Goal: Task Accomplishment & Management: Manage account settings

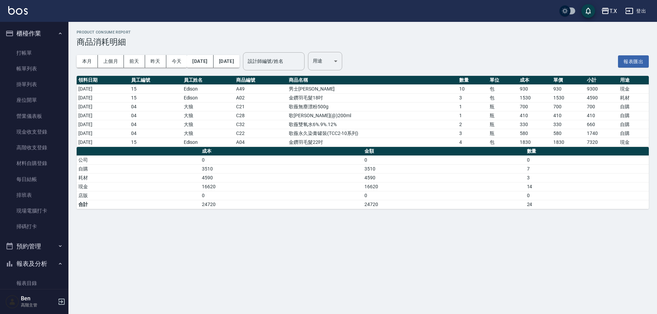
scroll to position [405, 0]
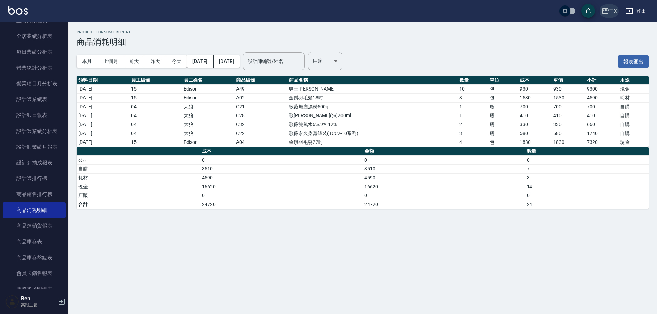
click at [605, 15] on button "T.X" at bounding box center [608, 11] width 21 height 14
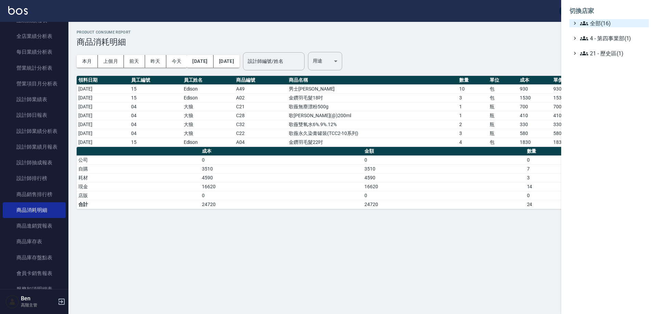
click at [605, 21] on span "全部(16)" at bounding box center [613, 23] width 66 height 8
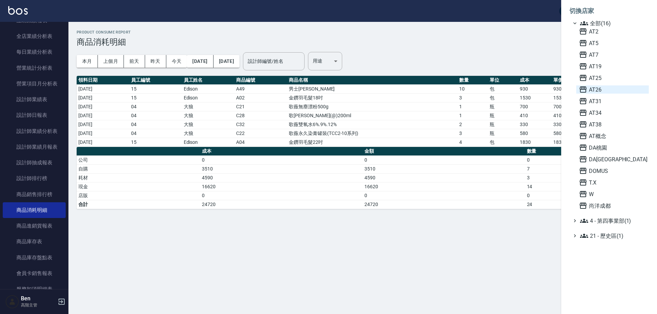
click at [607, 88] on span "AT26" at bounding box center [612, 90] width 67 height 8
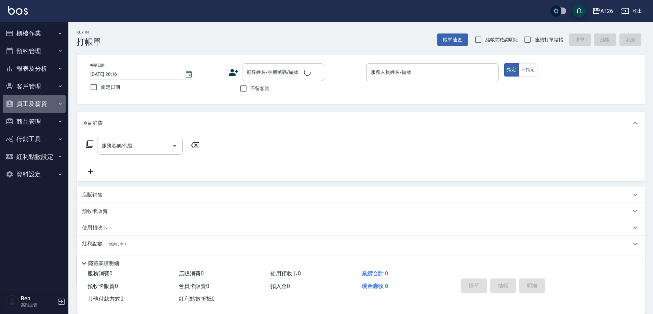
click at [35, 99] on button "員工及薪資" at bounding box center [34, 104] width 63 height 18
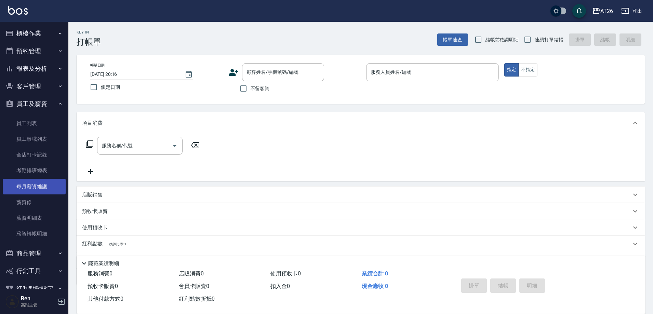
click at [40, 185] on link "每月薪資維護" at bounding box center [34, 187] width 63 height 16
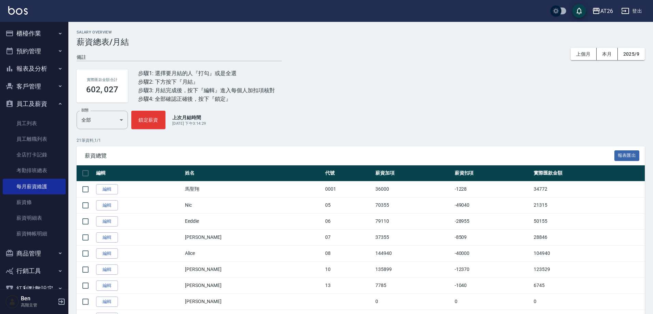
click at [641, 10] on button "登出" at bounding box center [632, 11] width 26 height 13
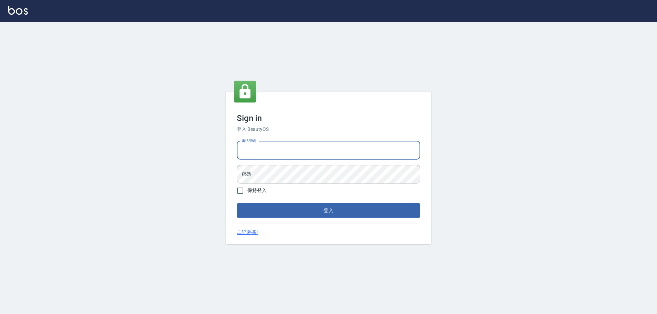
click at [268, 159] on input "電話號碼" at bounding box center [328, 150] width 183 height 18
type input "0910967130"
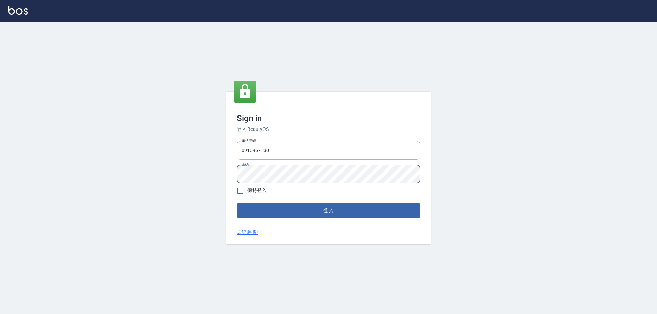
click at [237, 203] on button "登入" at bounding box center [328, 210] width 183 height 14
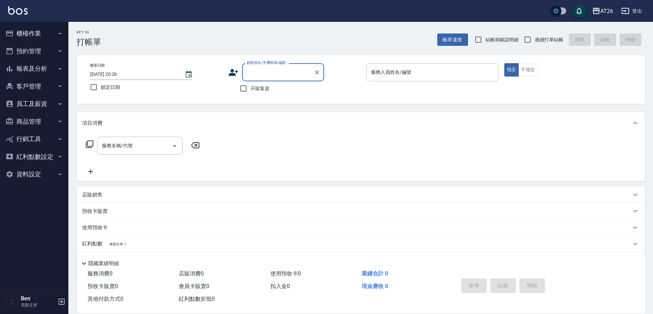
click at [597, 13] on icon "button" at bounding box center [596, 11] width 8 height 8
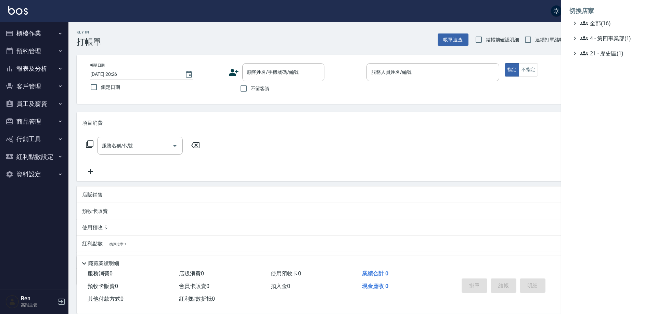
click at [601, 25] on span "全部(16)" at bounding box center [613, 23] width 66 height 8
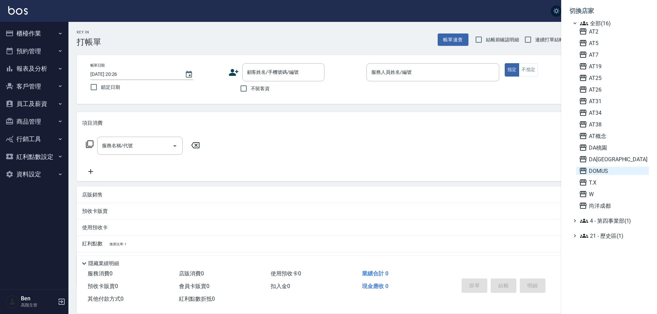
click at [604, 170] on span "DOMUS" at bounding box center [612, 171] width 67 height 8
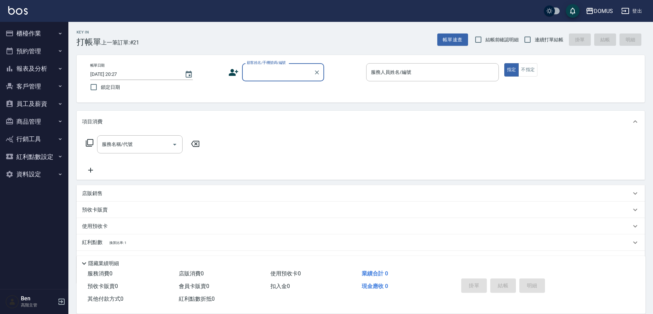
click at [49, 103] on button "員工及薪資" at bounding box center [34, 104] width 63 height 18
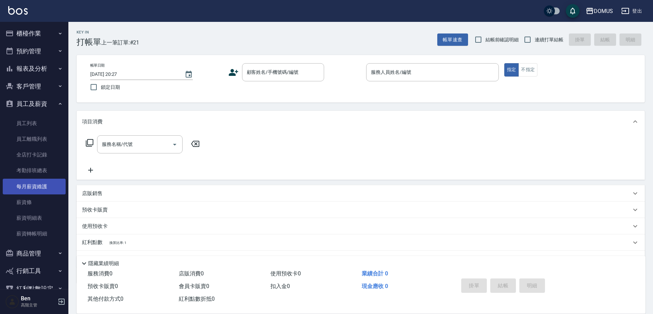
click at [39, 191] on link "每月薪資維護" at bounding box center [34, 187] width 63 height 16
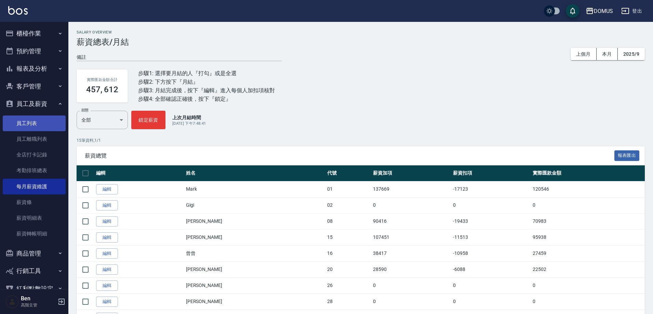
click at [25, 118] on link "員工列表" at bounding box center [34, 124] width 63 height 16
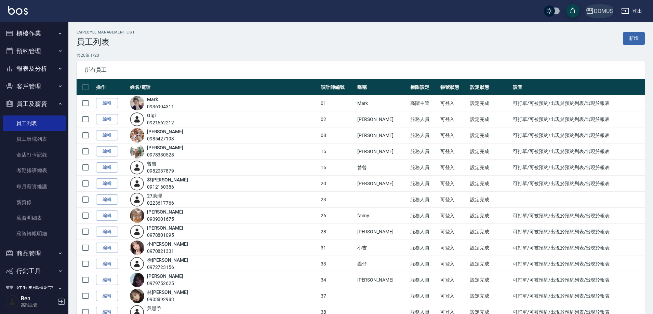
click at [611, 11] on div "DOMUS" at bounding box center [603, 11] width 19 height 9
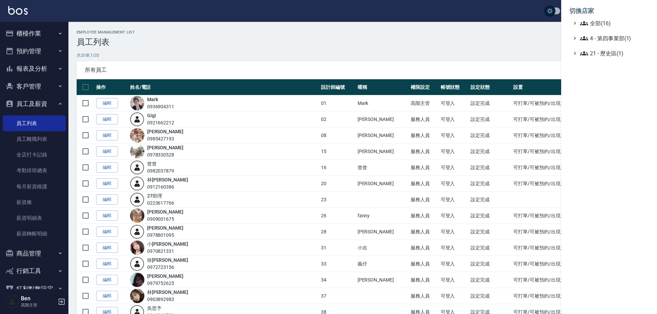
click at [609, 23] on span "全部(16)" at bounding box center [613, 23] width 66 height 8
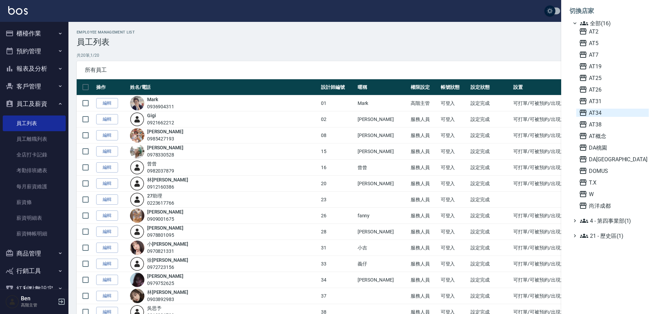
click at [601, 111] on span "AT34" at bounding box center [612, 113] width 67 height 8
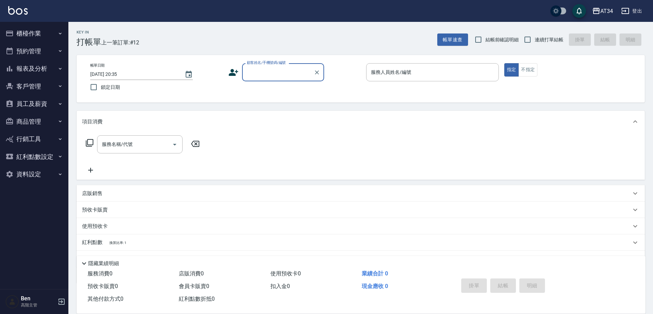
click at [35, 100] on button "員工及薪資" at bounding box center [34, 104] width 63 height 18
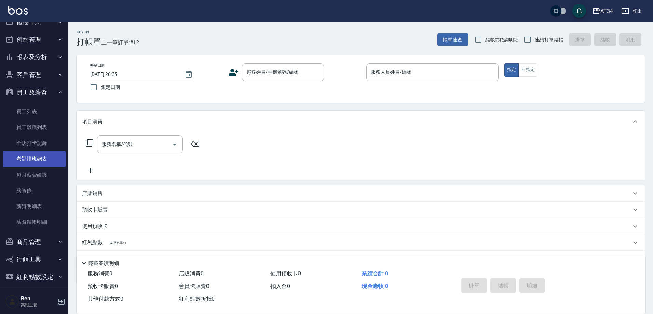
scroll to position [32, 0]
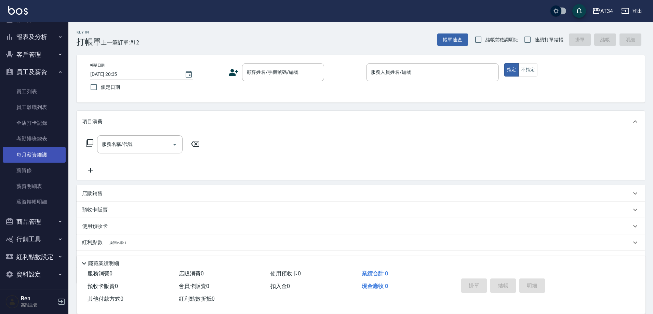
click at [39, 153] on link "每月薪資維護" at bounding box center [34, 155] width 63 height 16
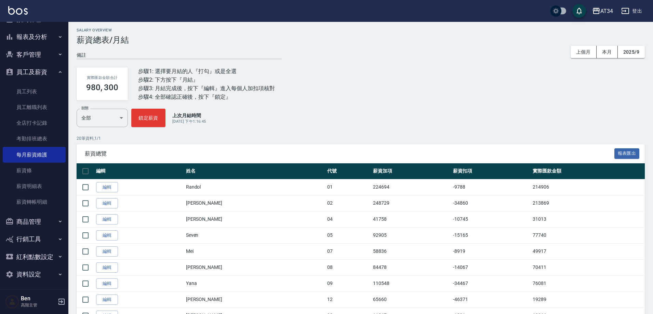
scroll to position [211, 0]
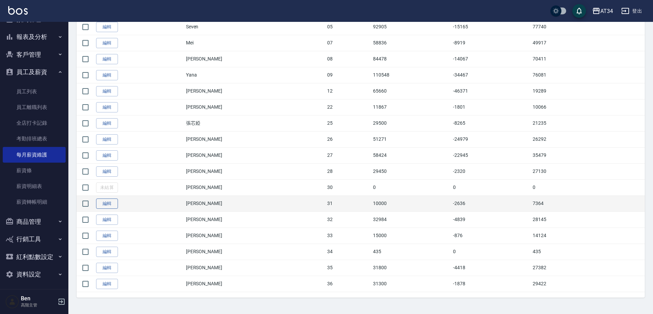
click at [108, 207] on link "編輯" at bounding box center [107, 204] width 22 height 11
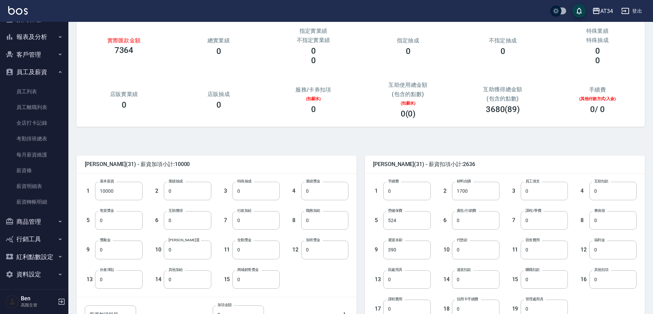
scroll to position [130, 0]
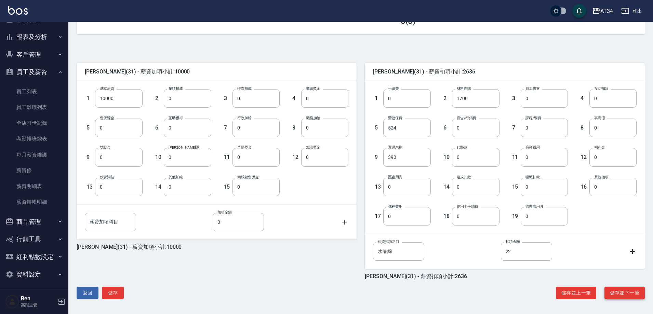
click at [621, 292] on button "儲存並下一筆" at bounding box center [625, 293] width 40 height 13
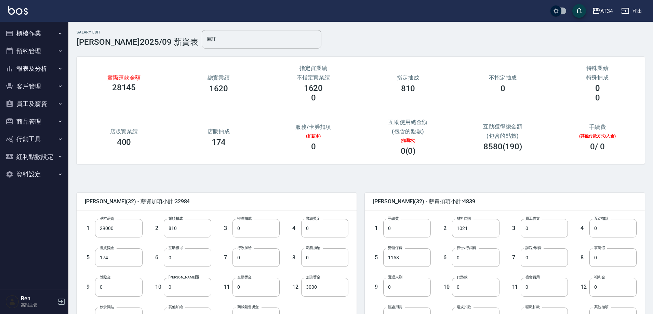
scroll to position [160, 0]
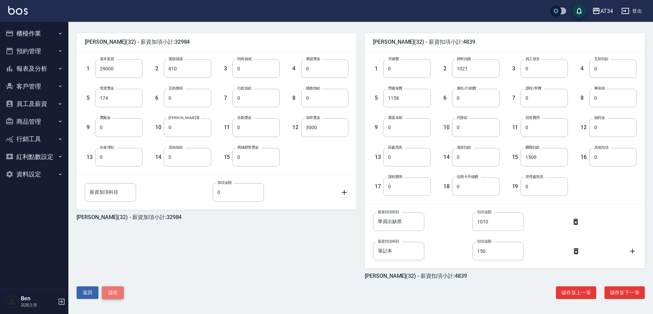
click at [107, 293] on button "儲存" at bounding box center [113, 293] width 22 height 13
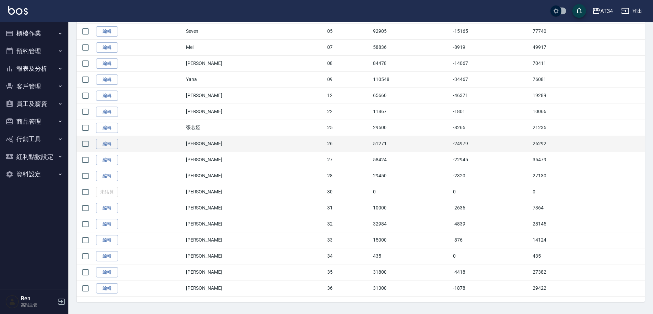
scroll to position [211, 0]
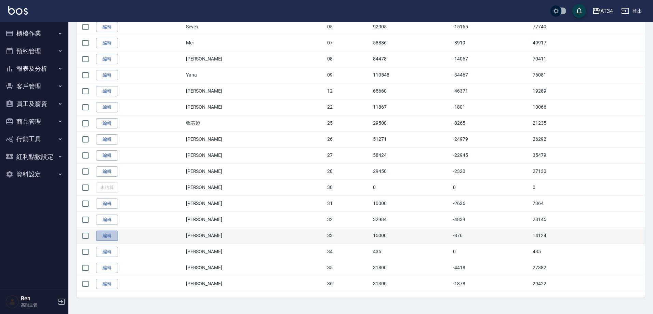
click at [101, 237] on link "編輯" at bounding box center [107, 236] width 22 height 11
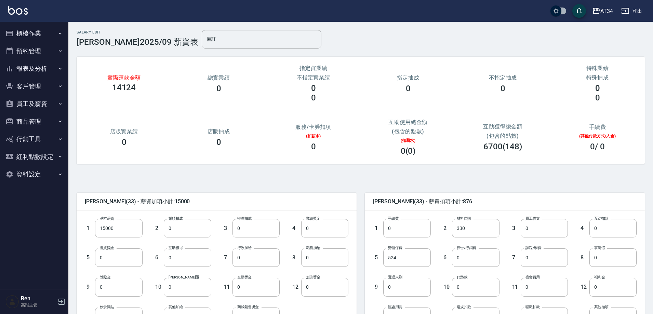
click at [22, 122] on button "商品管理" at bounding box center [34, 122] width 63 height 18
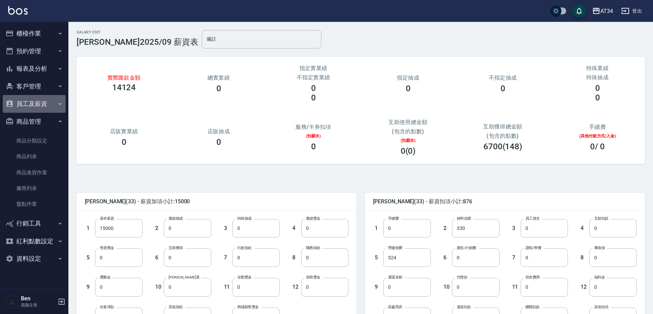
click at [31, 103] on button "員工及薪資" at bounding box center [34, 104] width 63 height 18
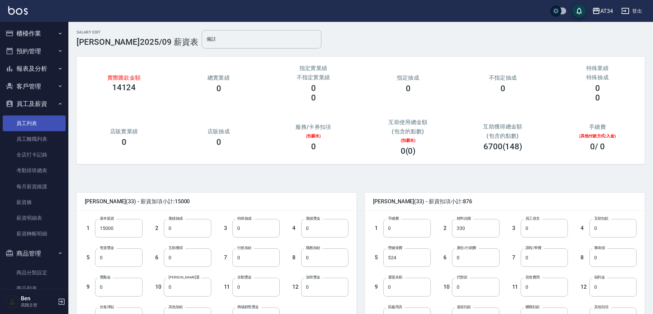
click at [31, 118] on link "員工列表" at bounding box center [34, 124] width 63 height 16
